Goal: Check status

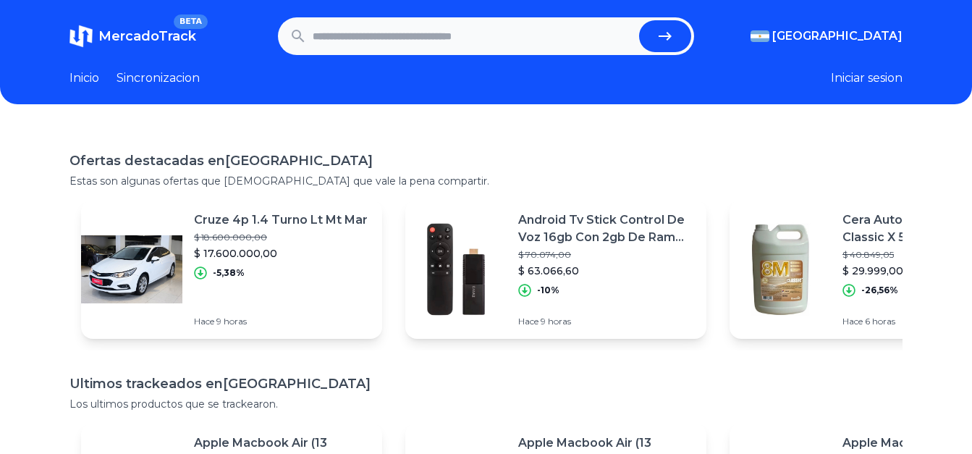
click at [357, 32] on input "text" at bounding box center [473, 36] width 321 height 32
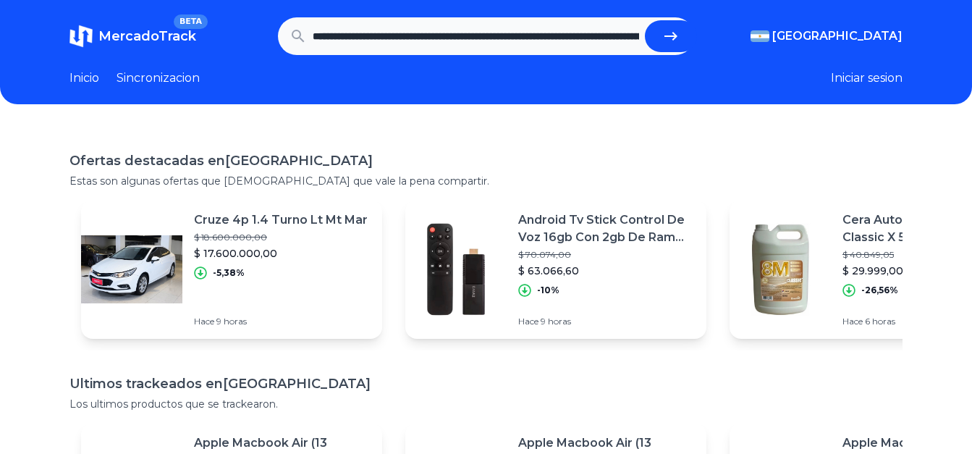
click at [676, 30] on icon "submit" at bounding box center [670, 35] width 17 height 17
type input "**********"
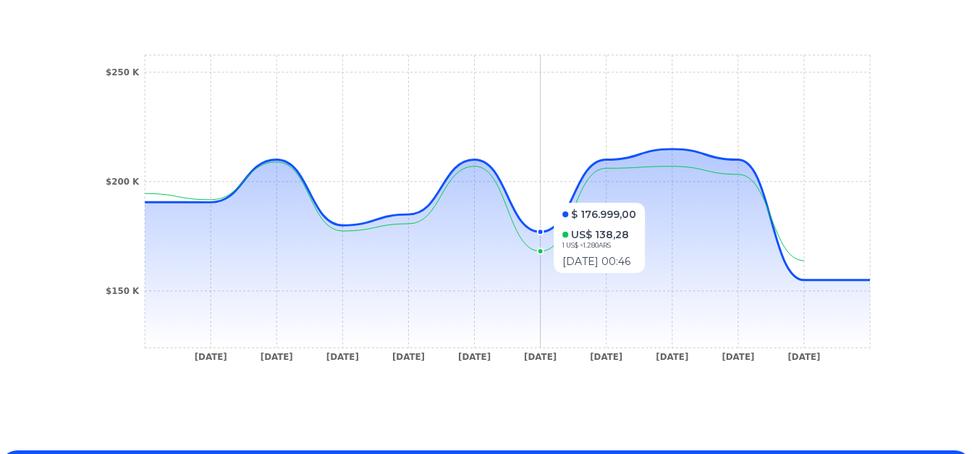
scroll to position [410, 0]
